Goal: Information Seeking & Learning: Check status

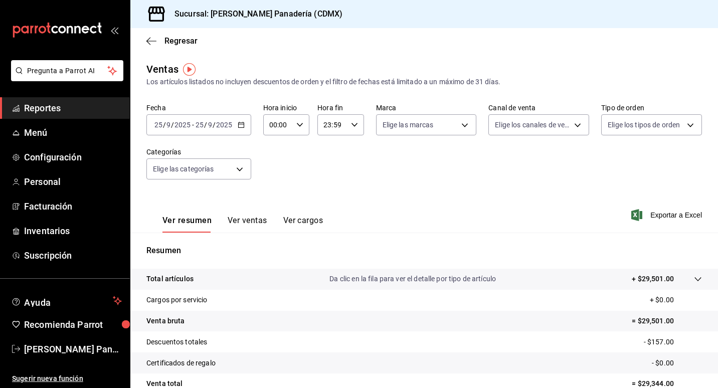
click at [250, 221] on button "Ver ventas" at bounding box center [248, 224] width 40 height 17
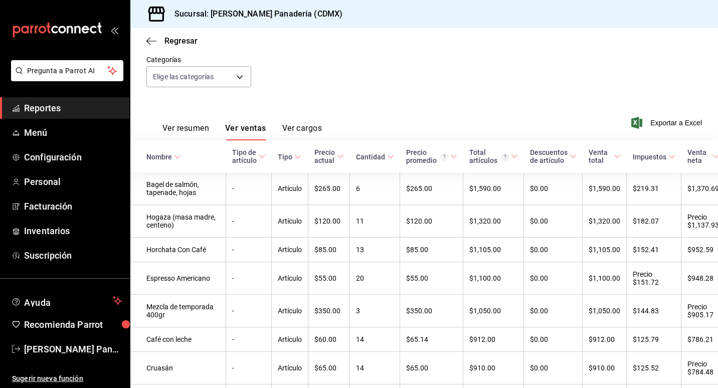
scroll to position [92, 0]
click at [233, 75] on body "Pregunta a Parrot AI Reportes Menú Configuración Personal Facturación Inventari…" at bounding box center [359, 194] width 718 height 388
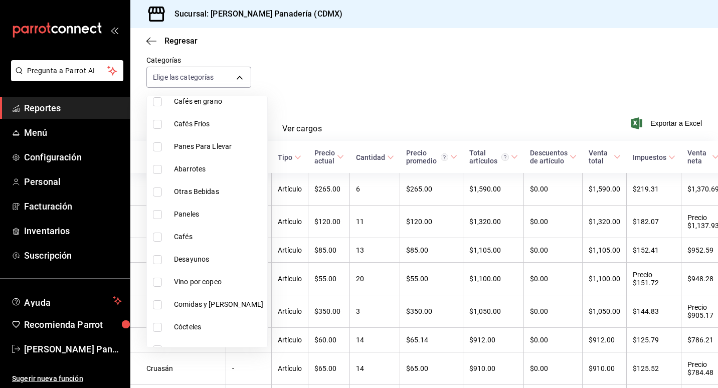
scroll to position [91, 0]
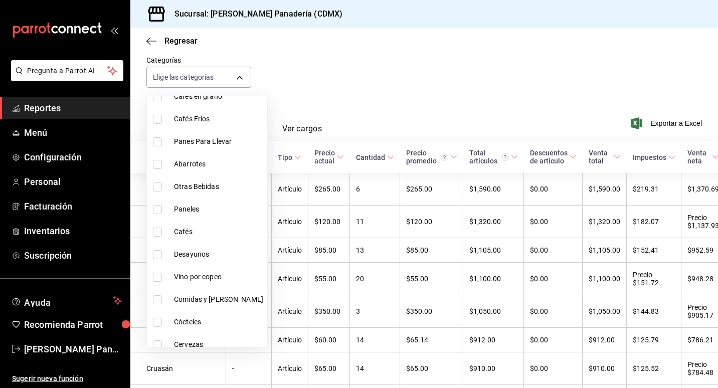
click at [156, 256] on input "checkbox" at bounding box center [157, 254] width 9 height 9
checkbox input "true"
type input "ce8d030a-cc3d-4443-b2cb-82675d69821b"
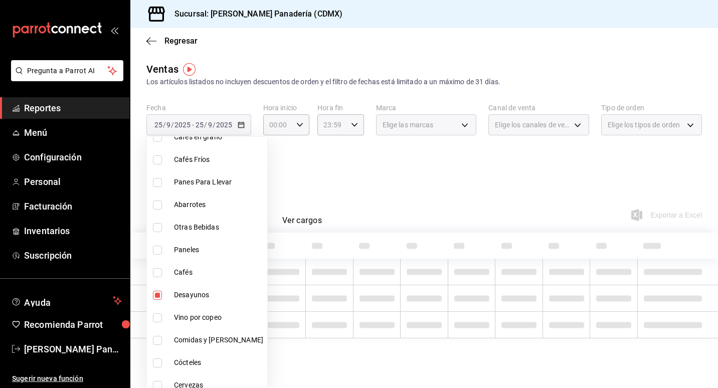
click at [160, 340] on input "checkbox" at bounding box center [157, 340] width 9 height 9
checkbox input "true"
type input "ce8d030a-cc3d-4443-b2cb-82675d69821b,d3ef6fe0-a204-4bf0-b76c-5030506ab7ed"
click at [427, 186] on div at bounding box center [359, 194] width 718 height 388
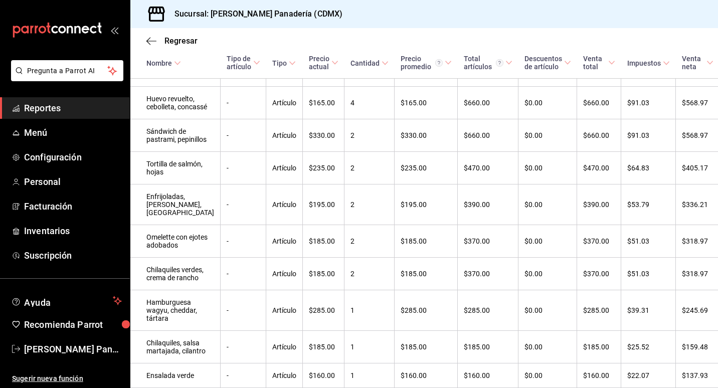
scroll to position [344, 0]
